Goal: Information Seeking & Learning: Learn about a topic

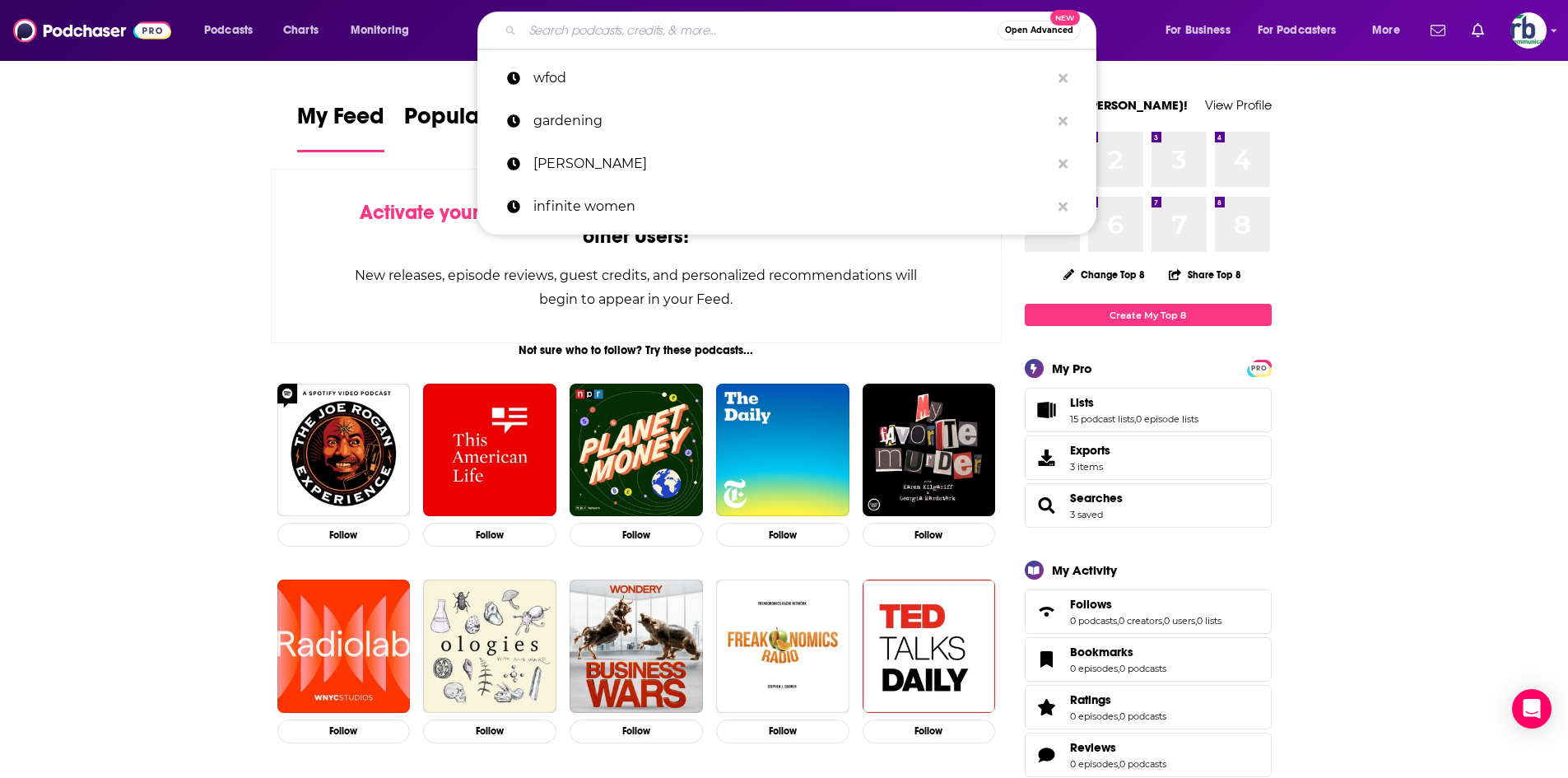
click at [648, 32] on input "Search podcasts, credits, & more..." at bounding box center [760, 30] width 475 height 26
paste input "[PERSON_NAME] Show"
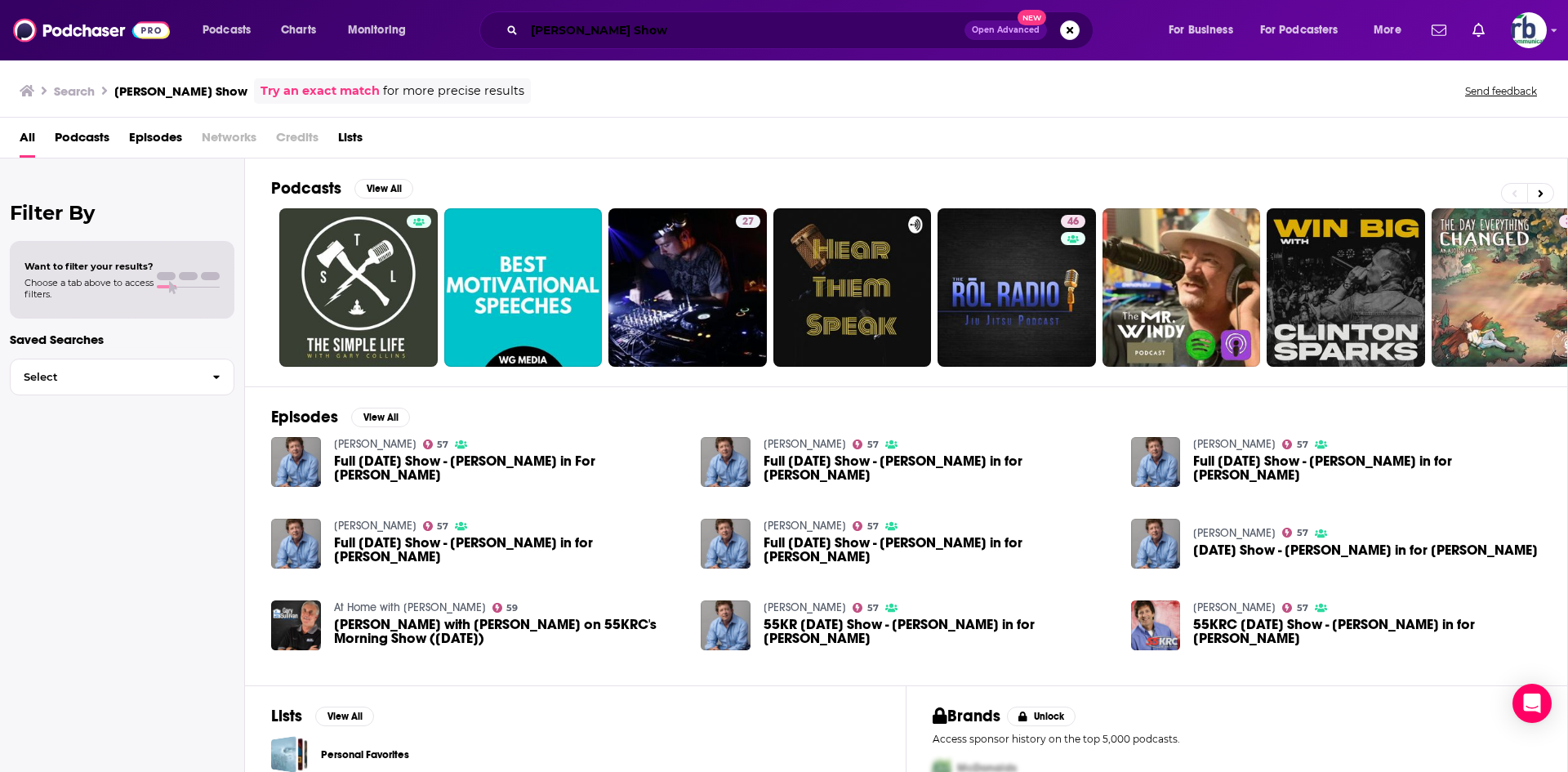
click at [561, 30] on input "[PERSON_NAME] Show" at bounding box center [744, 30] width 440 height 26
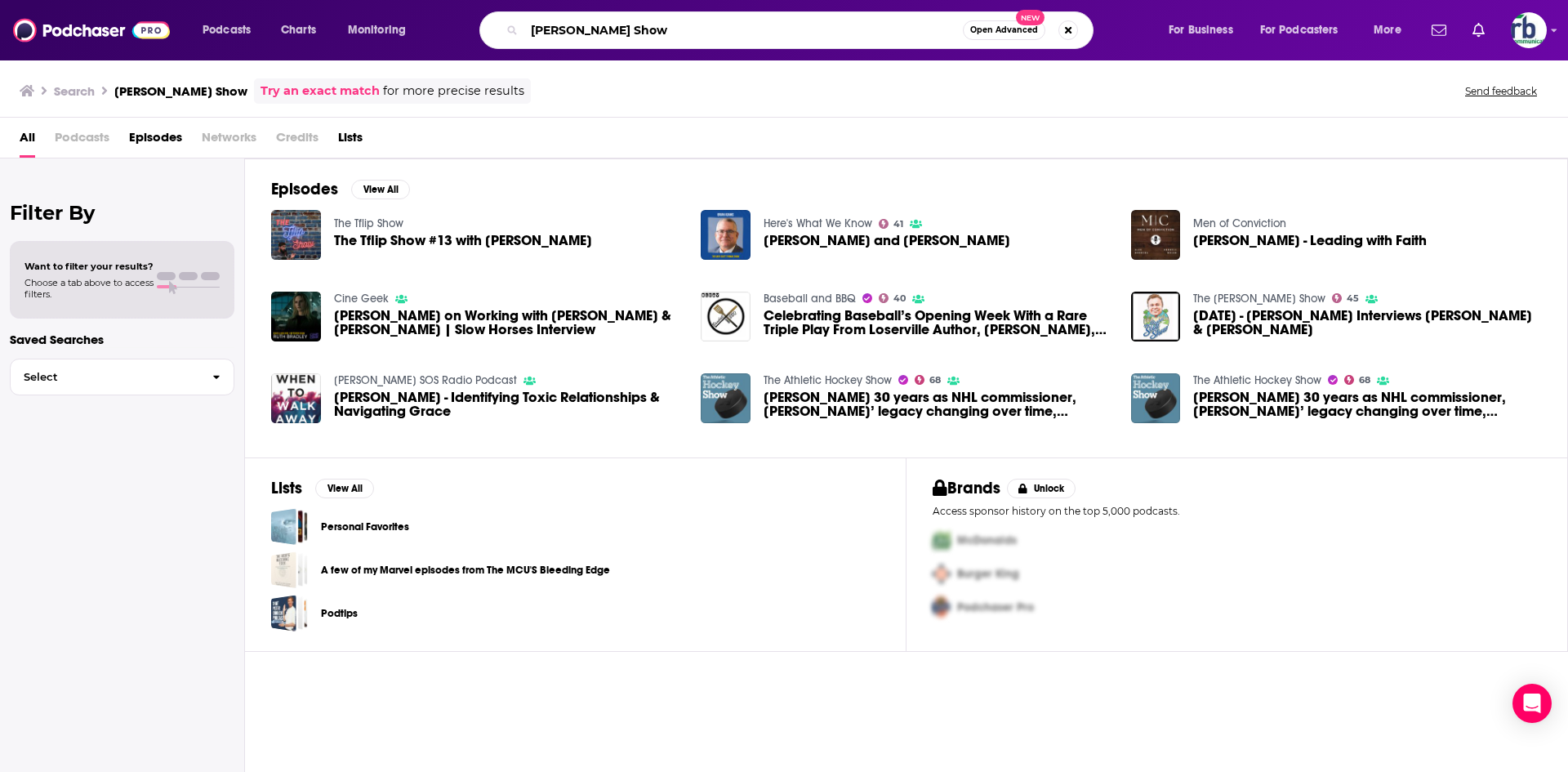
drag, startPoint x: 746, startPoint y: 33, endPoint x: 646, endPoint y: 33, distance: 100.0
click at [646, 33] on input "[PERSON_NAME] Show" at bounding box center [743, 30] width 438 height 26
type input "[PERSON_NAME]"
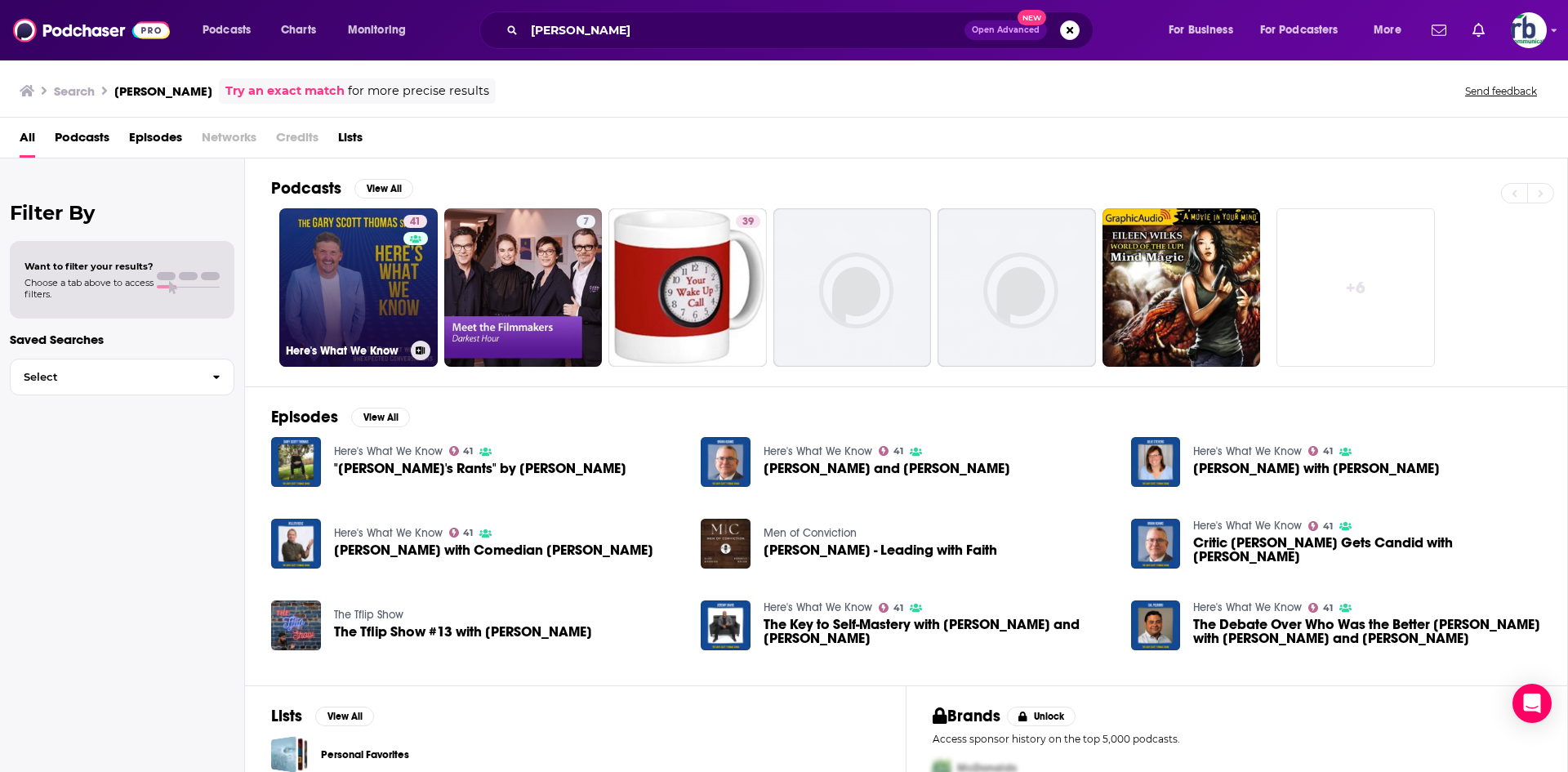
click at [370, 297] on link "41 Here's What We Know" at bounding box center [358, 287] width 158 height 158
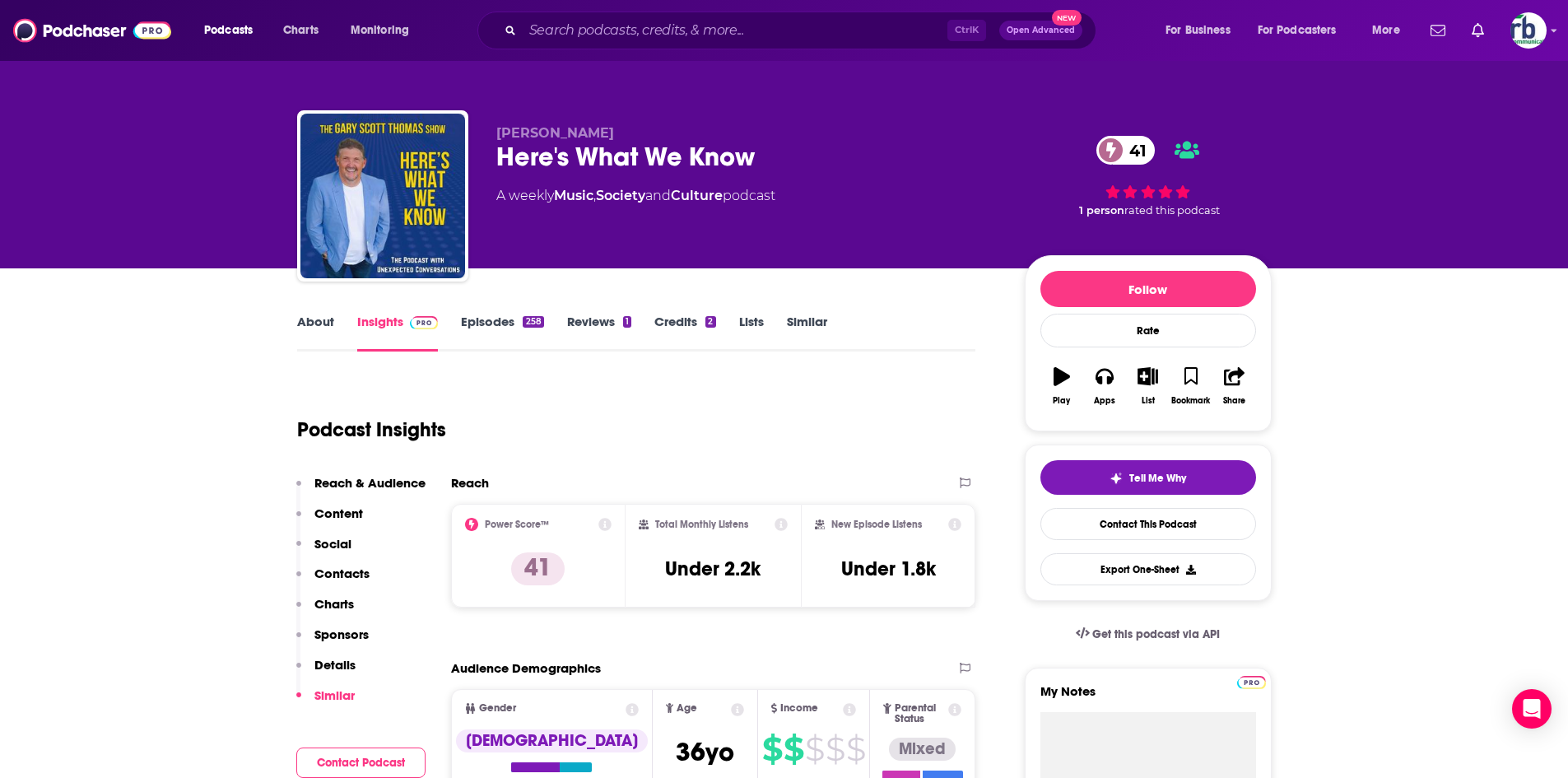
click at [317, 322] on link "About" at bounding box center [315, 333] width 37 height 38
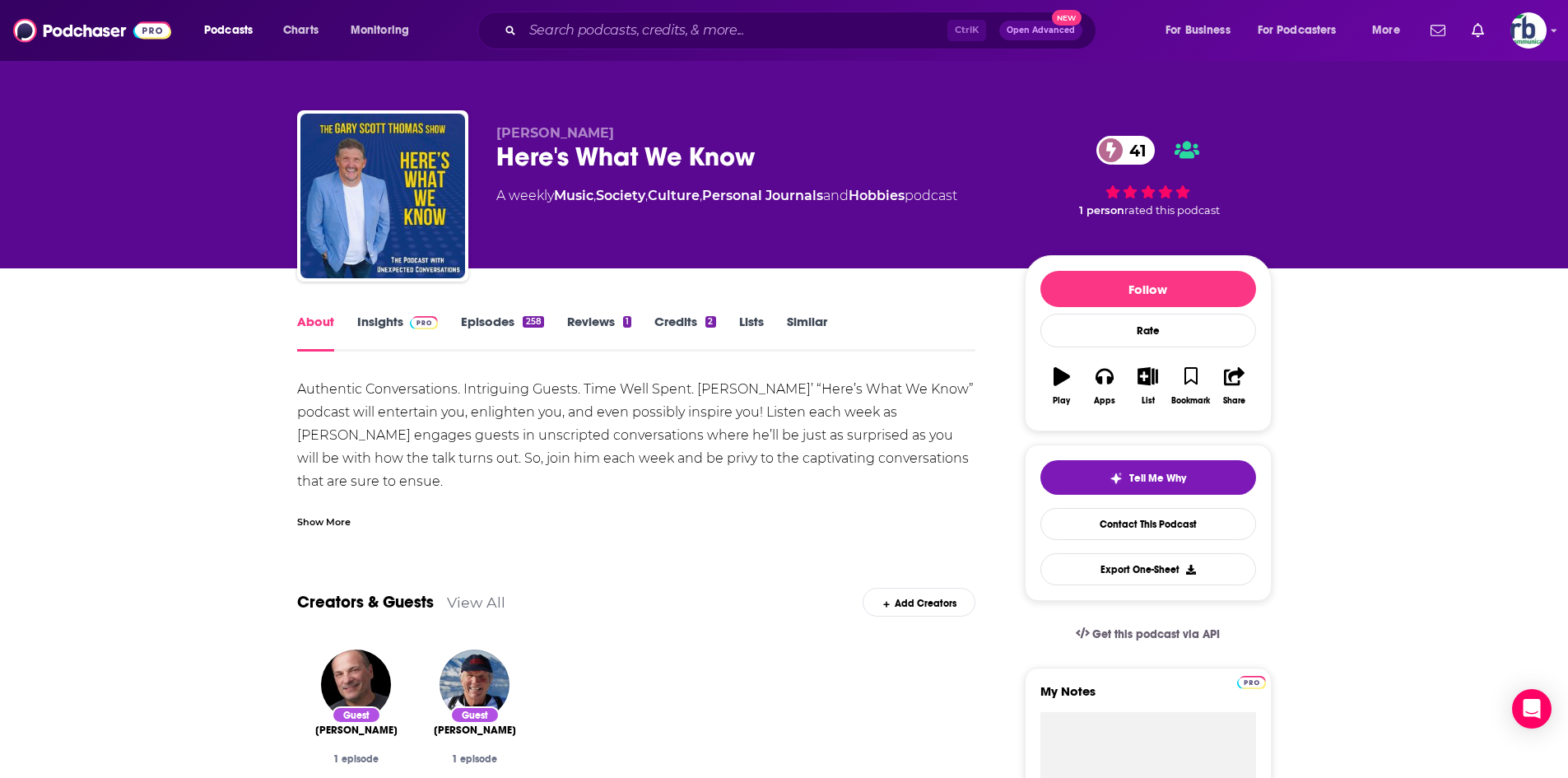
click at [380, 317] on link "Insights" at bounding box center [398, 333] width 82 height 38
